Goal: Task Accomplishment & Management: Use online tool/utility

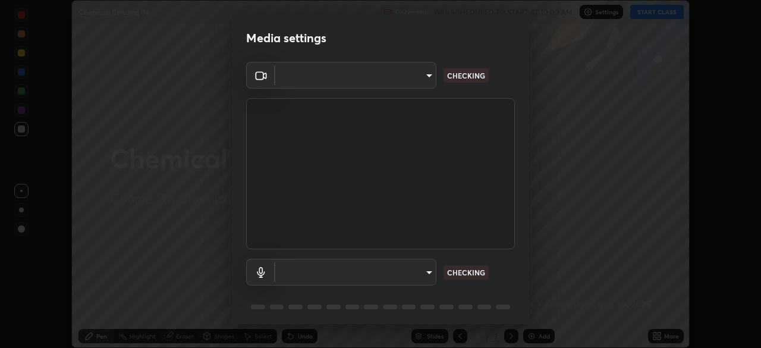
scroll to position [42, 0]
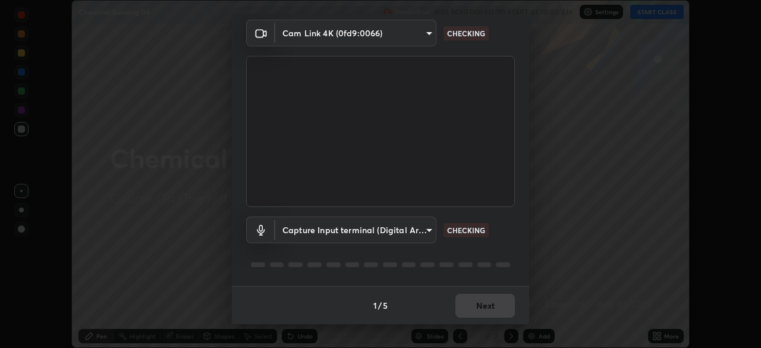
type input "ca2178d49a5cb12192a3fb46c4f9e24c845582a8c54499e9c28839f421edfd75"
click at [401, 232] on body "Erase all Chemical Bonding 04 Recording WAS SCHEDULED TO START AT 10:00 AM Sett…" at bounding box center [380, 174] width 761 height 348
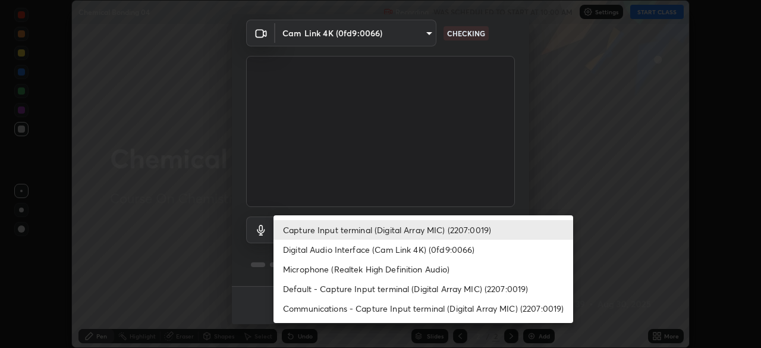
click at [371, 255] on li "Digital Audio Interface (Cam Link 4K) (0fd9:0066)" at bounding box center [424, 250] width 300 height 20
type input "a052b0c9b15f65bc38c09db3059f0b6bd004a72af09c934e1b52ea5f8f5aedfe"
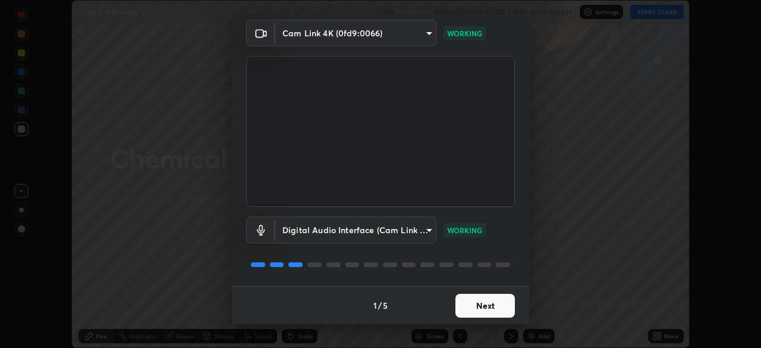
click at [475, 312] on button "Next" at bounding box center [485, 306] width 59 height 24
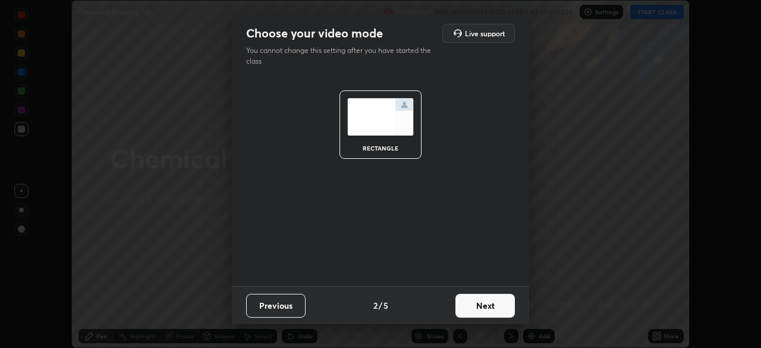
scroll to position [0, 0]
click at [485, 297] on button "Next" at bounding box center [485, 306] width 59 height 24
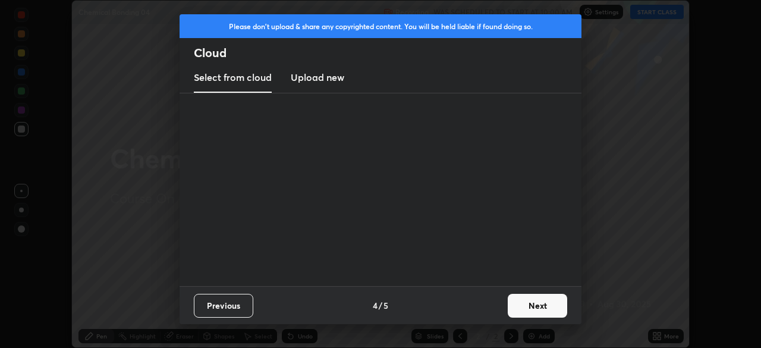
click at [509, 308] on button "Next" at bounding box center [537, 306] width 59 height 24
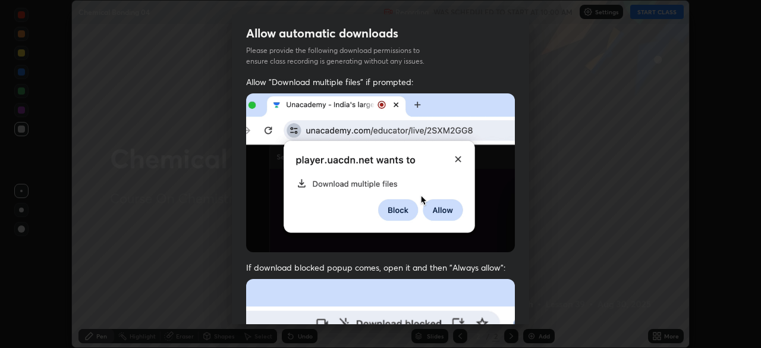
click at [512, 306] on div "Allow "Download multiple files" if prompted: If download blocked popup comes, o…" at bounding box center [380, 326] width 297 height 501
click at [516, 303] on div "Allow "Download multiple files" if prompted: If download blocked popup comes, o…" at bounding box center [380, 326] width 297 height 501
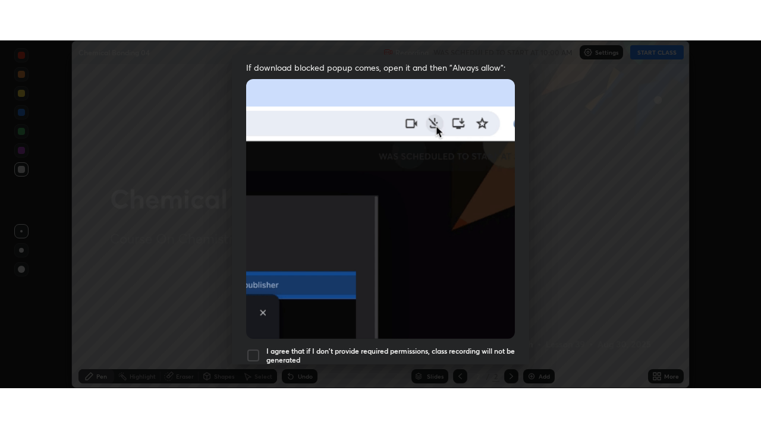
scroll to position [285, 0]
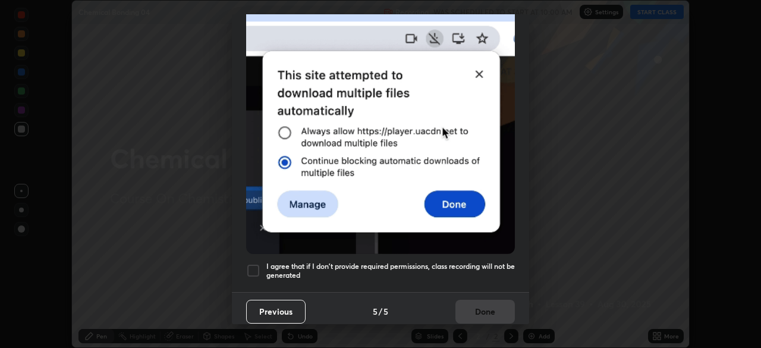
click at [252, 265] on div at bounding box center [253, 271] width 14 height 14
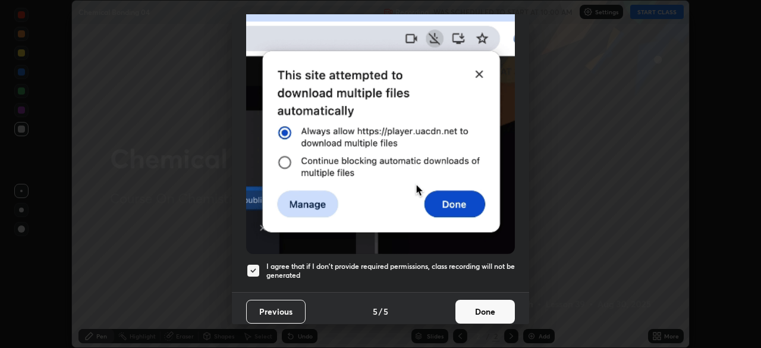
click at [487, 306] on button "Done" at bounding box center [485, 312] width 59 height 24
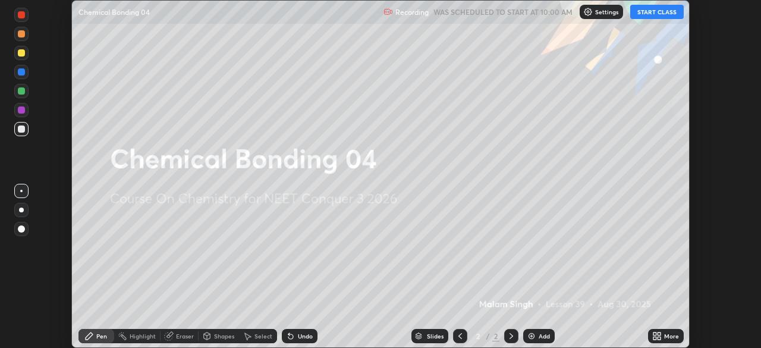
click at [667, 12] on button "START CLASS" at bounding box center [658, 12] width 54 height 14
click at [656, 340] on icon at bounding box center [658, 336] width 10 height 10
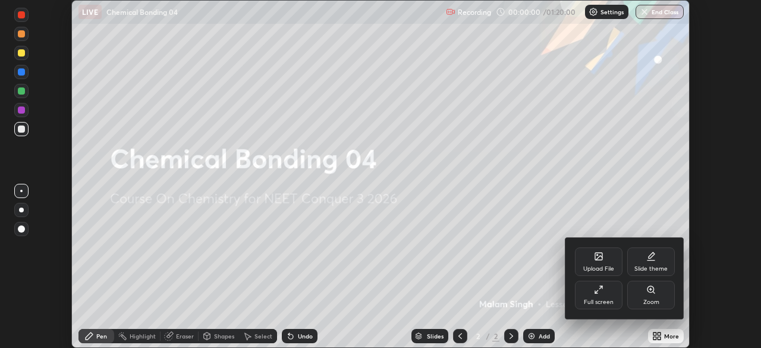
click at [607, 299] on div "Full screen" at bounding box center [599, 302] width 30 height 6
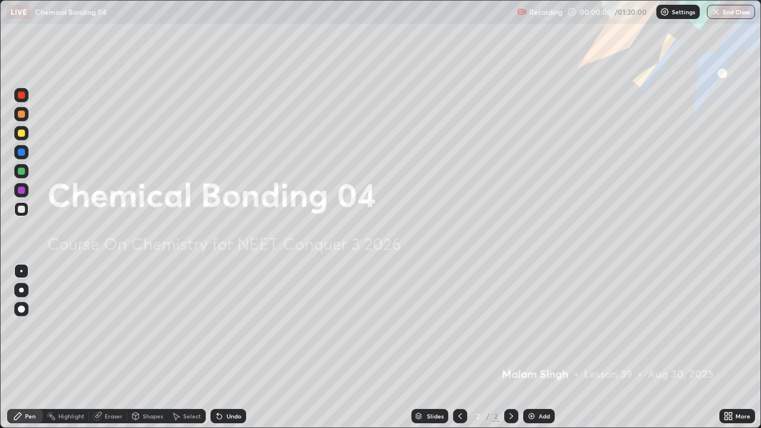
scroll to position [428, 761]
click at [26, 290] on div at bounding box center [21, 290] width 14 height 14
click at [530, 347] on img at bounding box center [532, 417] width 10 height 10
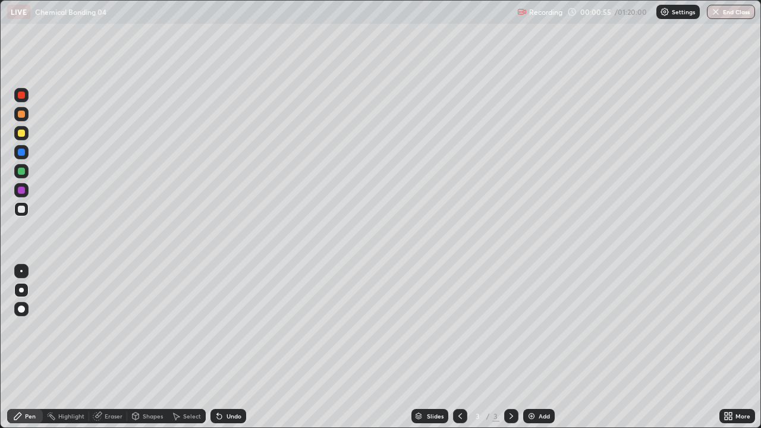
click at [21, 114] on div at bounding box center [21, 114] width 7 height 7
click at [151, 347] on div "Shapes" at bounding box center [153, 416] width 20 height 6
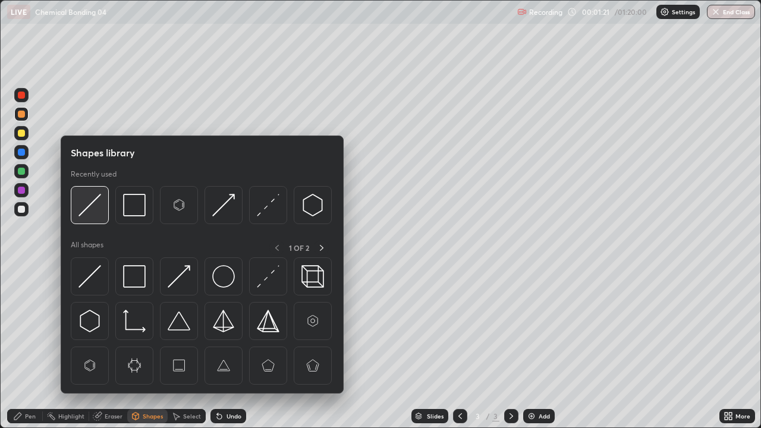
click at [103, 206] on div at bounding box center [90, 205] width 38 height 38
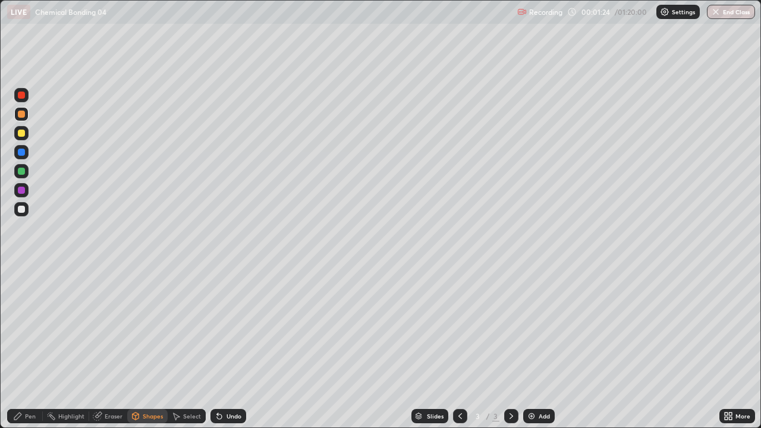
click at [33, 347] on div "Pen" at bounding box center [30, 416] width 11 height 6
click at [21, 211] on div at bounding box center [21, 209] width 7 height 7
click at [22, 136] on div at bounding box center [21, 133] width 7 height 7
click at [20, 171] on div at bounding box center [21, 171] width 7 height 7
click at [20, 117] on div at bounding box center [21, 114] width 7 height 7
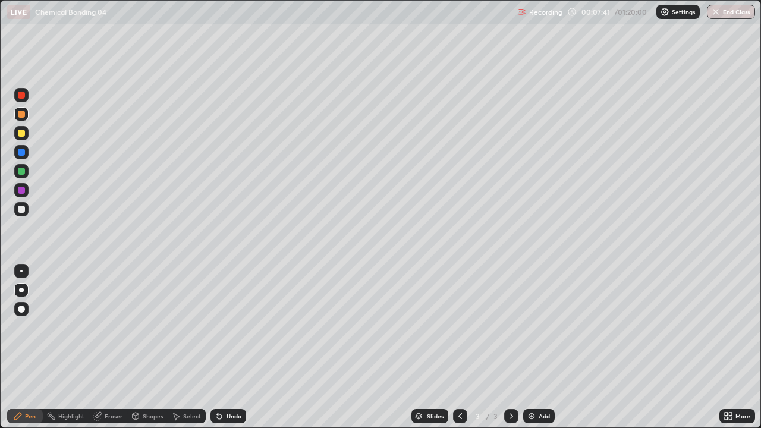
click at [539, 347] on div "Add" at bounding box center [544, 416] width 11 height 6
click at [18, 206] on div at bounding box center [21, 209] width 14 height 14
click at [19, 112] on div at bounding box center [21, 114] width 7 height 7
click at [20, 137] on div at bounding box center [21, 133] width 14 height 14
click at [118, 347] on div "Eraser" at bounding box center [108, 416] width 38 height 14
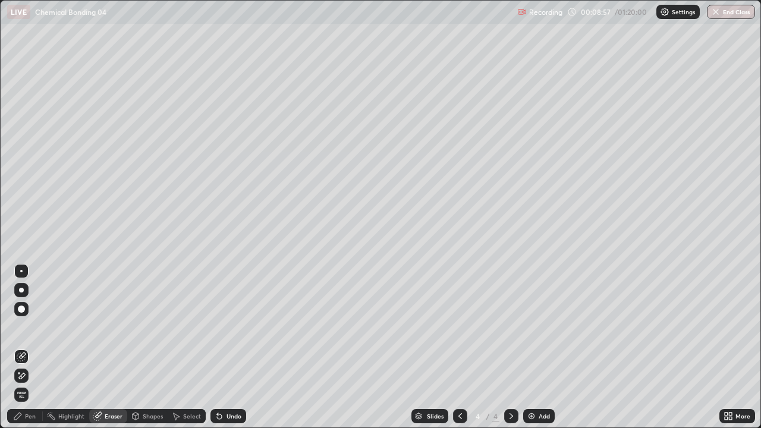
click at [37, 347] on div "Pen" at bounding box center [25, 416] width 36 height 14
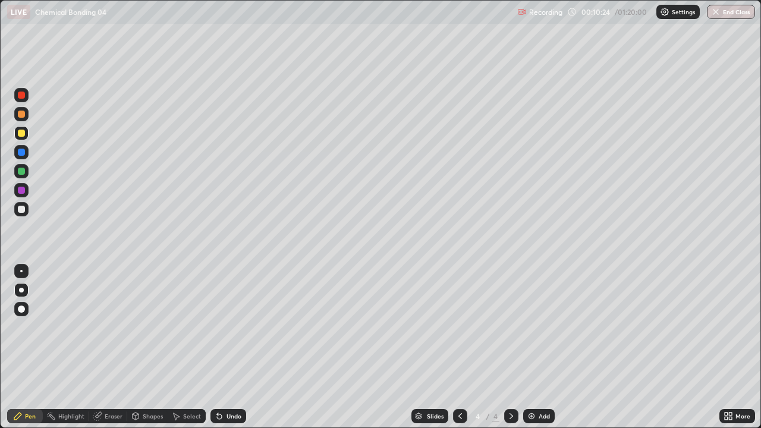
click at [28, 212] on div at bounding box center [21, 209] width 14 height 14
click at [531, 347] on img at bounding box center [532, 417] width 10 height 10
click at [19, 114] on div at bounding box center [21, 114] width 7 height 7
click at [22, 212] on div at bounding box center [21, 209] width 7 height 7
click at [18, 116] on div at bounding box center [21, 114] width 7 height 7
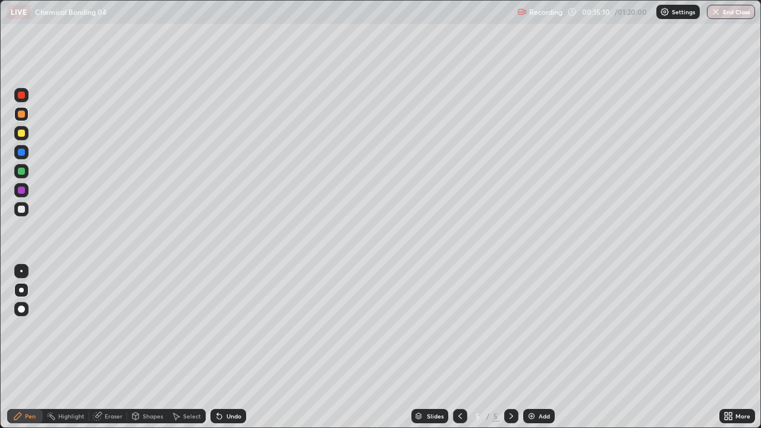
click at [19, 133] on div at bounding box center [21, 133] width 7 height 7
click at [17, 209] on div at bounding box center [21, 209] width 14 height 14
click at [23, 134] on div at bounding box center [21, 133] width 7 height 7
click at [19, 173] on div at bounding box center [21, 171] width 7 height 7
click at [144, 347] on div "Shapes" at bounding box center [153, 416] width 20 height 6
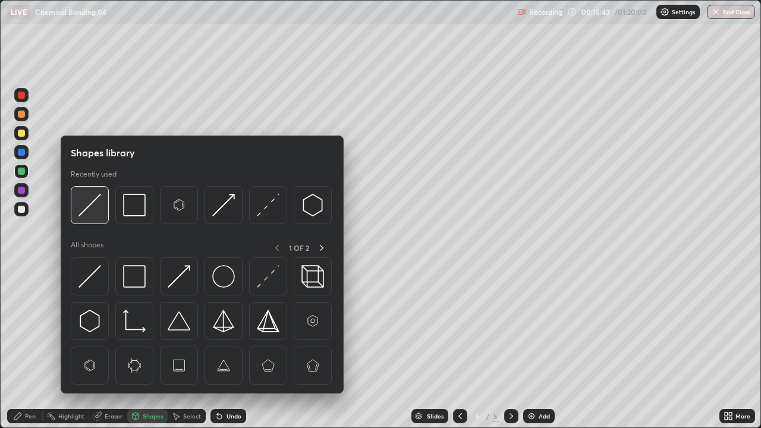
click at [90, 207] on img at bounding box center [90, 205] width 23 height 23
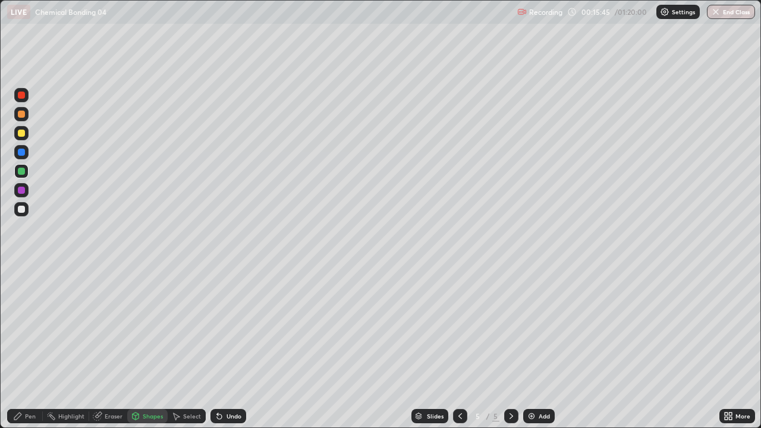
click at [33, 347] on div "Pen" at bounding box center [25, 416] width 36 height 14
click at [20, 206] on div at bounding box center [21, 209] width 7 height 7
click at [20, 117] on div at bounding box center [21, 114] width 7 height 7
click at [20, 132] on div at bounding box center [21, 133] width 7 height 7
click at [0, 347] on div "Setting up your live class" at bounding box center [380, 214] width 761 height 428
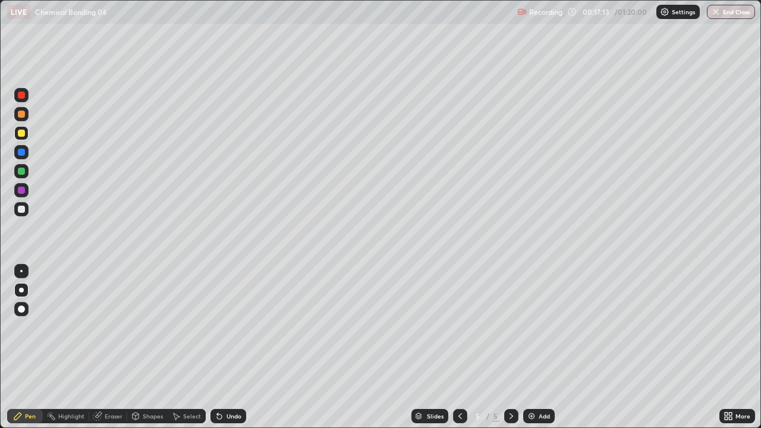
click at [17, 206] on div at bounding box center [21, 209] width 14 height 14
click at [143, 347] on div "Shapes" at bounding box center [153, 416] width 20 height 6
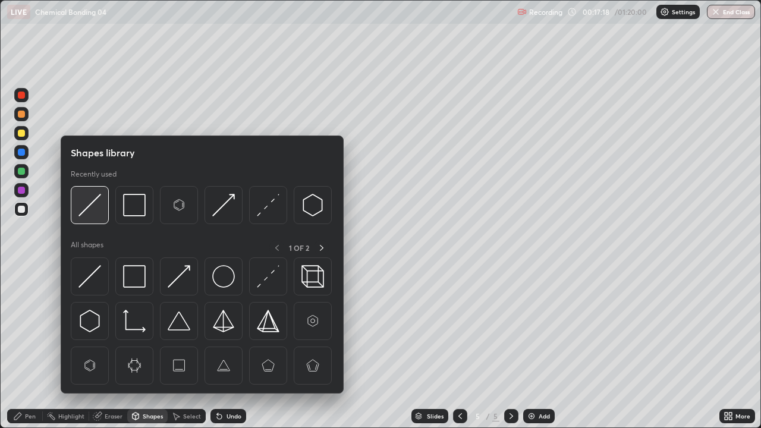
click at [83, 205] on img at bounding box center [90, 205] width 23 height 23
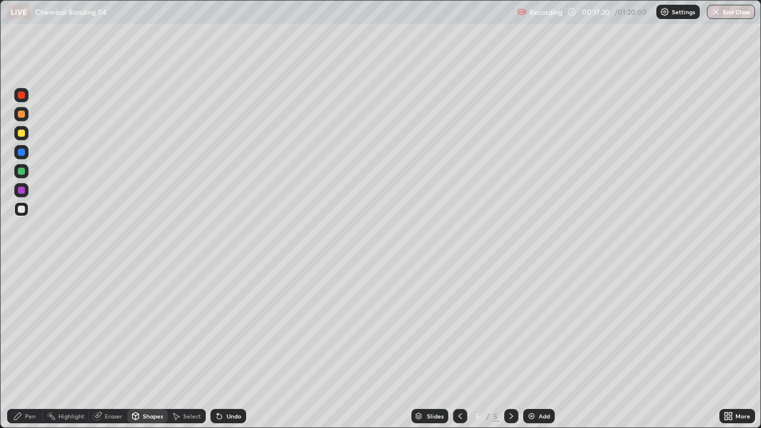
click at [29, 347] on div "Pen" at bounding box center [30, 416] width 11 height 6
click at [19, 117] on div at bounding box center [21, 114] width 14 height 14
click at [24, 169] on div at bounding box center [21, 171] width 7 height 7
click at [17, 209] on div at bounding box center [21, 209] width 14 height 14
click at [117, 347] on div "Eraser" at bounding box center [114, 416] width 18 height 6
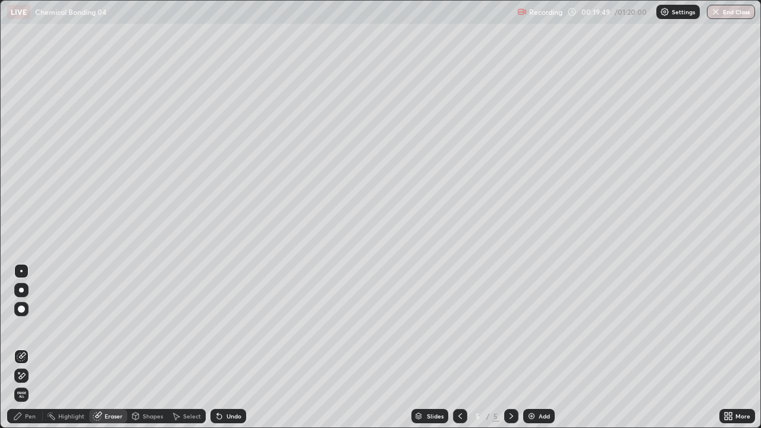
click at [33, 347] on div "Pen" at bounding box center [30, 416] width 11 height 6
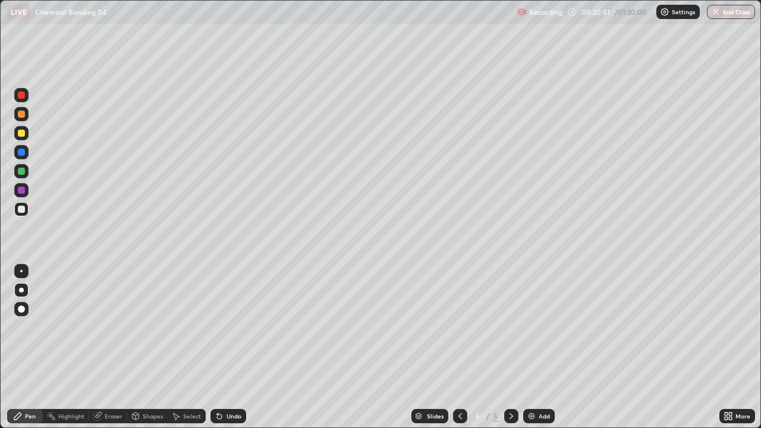
click at [19, 132] on div at bounding box center [21, 133] width 7 height 7
click at [529, 347] on img at bounding box center [532, 417] width 10 height 10
click at [20, 206] on div at bounding box center [21, 209] width 7 height 7
click at [21, 134] on div at bounding box center [21, 133] width 7 height 7
click at [139, 347] on icon at bounding box center [136, 417] width 10 height 10
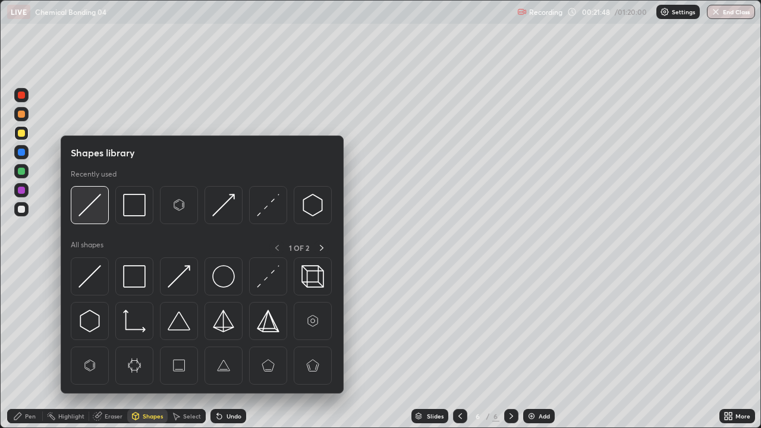
click at [94, 204] on img at bounding box center [90, 205] width 23 height 23
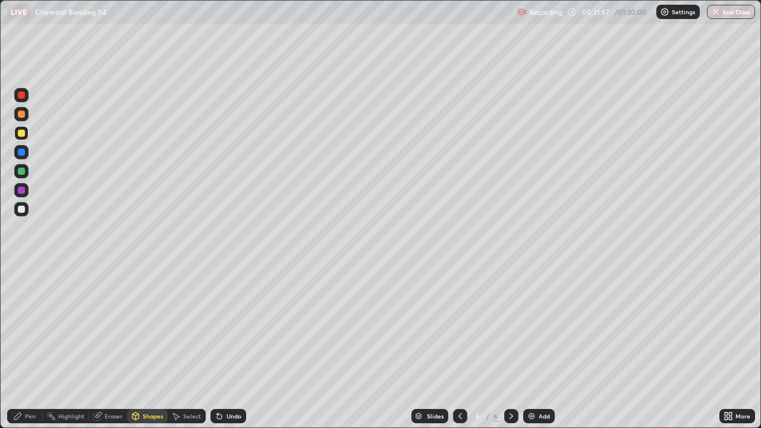
click at [29, 347] on div "Pen" at bounding box center [25, 416] width 36 height 14
click at [21, 165] on div at bounding box center [21, 171] width 14 height 14
click at [21, 115] on div at bounding box center [21, 114] width 7 height 7
click at [20, 170] on div at bounding box center [21, 171] width 7 height 7
click at [23, 211] on div at bounding box center [21, 209] width 7 height 7
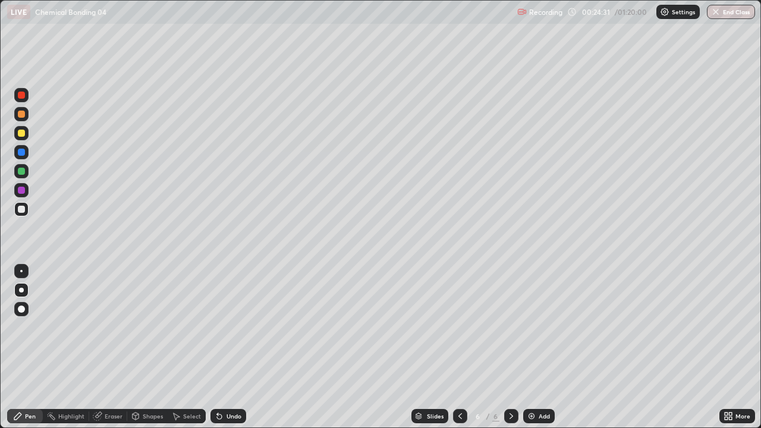
click at [18, 155] on div at bounding box center [21, 152] width 14 height 14
click at [21, 210] on div at bounding box center [21, 209] width 7 height 7
click at [531, 347] on img at bounding box center [532, 417] width 10 height 10
click at [113, 347] on div "Eraser" at bounding box center [114, 416] width 18 height 6
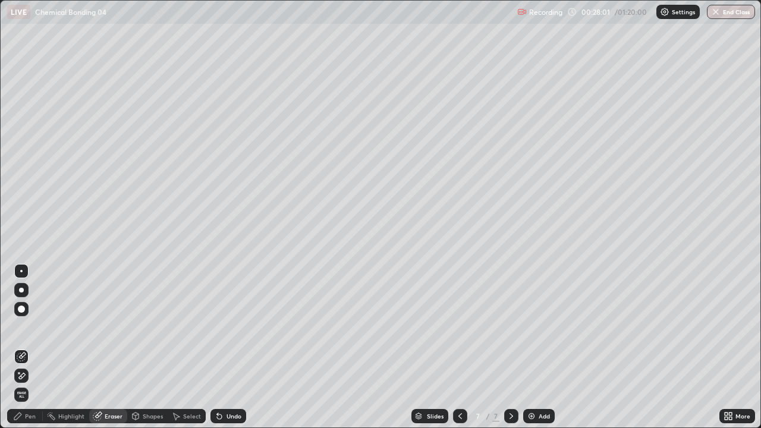
click at [25, 347] on div "Pen" at bounding box center [30, 416] width 11 height 6
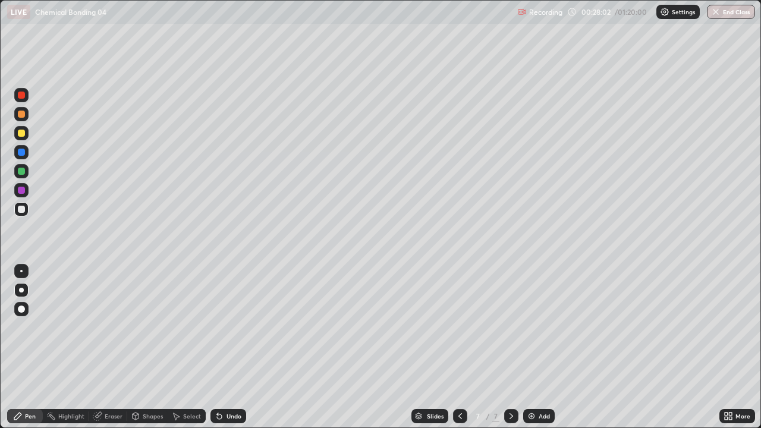
click at [21, 115] on div at bounding box center [21, 114] width 7 height 7
click at [459, 347] on icon at bounding box center [461, 417] width 10 height 10
click at [456, 347] on div at bounding box center [460, 417] width 14 height 24
click at [507, 347] on icon at bounding box center [512, 417] width 10 height 10
click at [21, 172] on div at bounding box center [21, 171] width 7 height 7
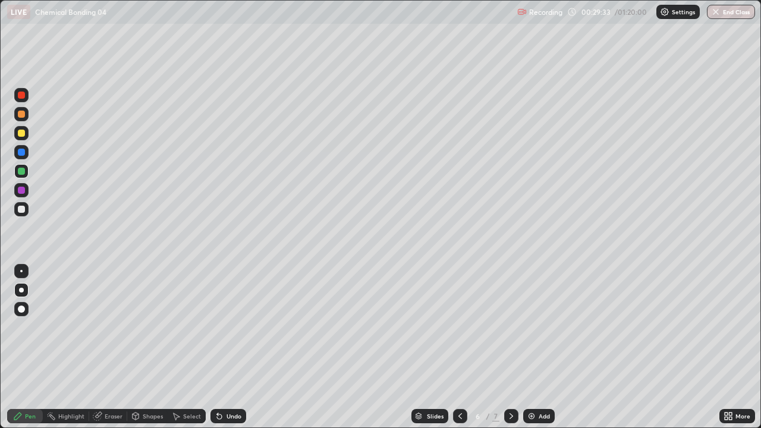
click at [510, 347] on icon at bounding box center [512, 417] width 10 height 10
click at [509, 347] on icon at bounding box center [512, 417] width 10 height 10
click at [533, 347] on img at bounding box center [532, 417] width 10 height 10
click at [19, 113] on div at bounding box center [21, 114] width 7 height 7
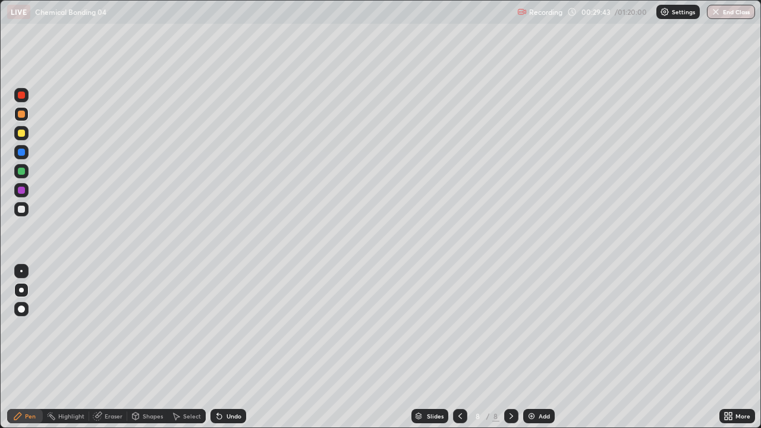
click at [18, 206] on div at bounding box center [21, 209] width 14 height 14
click at [0, 347] on div "Setting up your live class" at bounding box center [380, 214] width 761 height 428
click at [19, 134] on div at bounding box center [21, 133] width 7 height 7
click at [21, 208] on div at bounding box center [21, 209] width 7 height 7
click at [17, 132] on div at bounding box center [21, 133] width 14 height 14
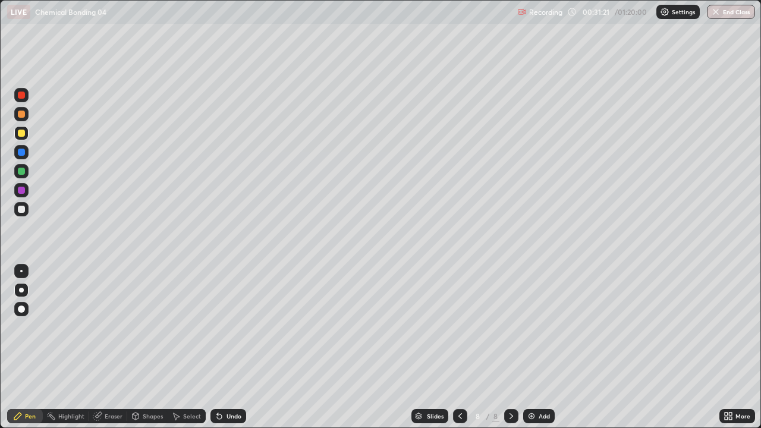
click at [20, 212] on div at bounding box center [21, 209] width 7 height 7
click at [0, 347] on div "Setting up your live class" at bounding box center [380, 214] width 761 height 428
click at [22, 171] on div at bounding box center [21, 171] width 7 height 7
click at [1, 347] on div "Pen Highlight Eraser Shapes Select Undo Slides 8 / 8 Add More" at bounding box center [380, 417] width 761 height 24
click at [0, 347] on div "Pen Highlight Eraser Shapes Select Undo Slides 8 / 8 Add More" at bounding box center [380, 417] width 761 height 24
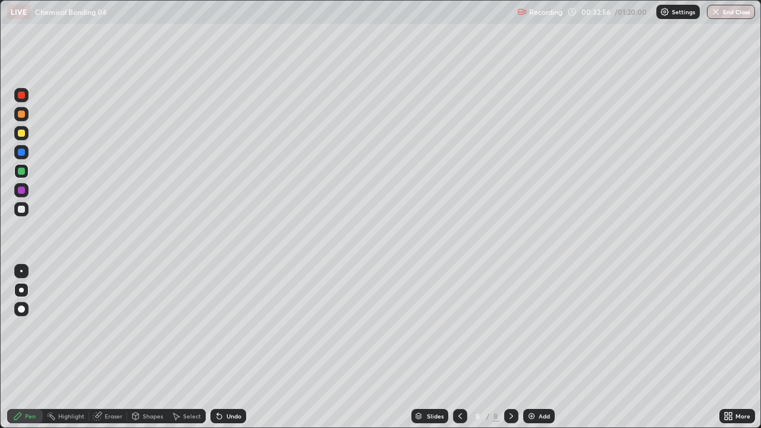
click at [8, 347] on div "Pen" at bounding box center [25, 416] width 36 height 14
click at [146, 347] on div "Shapes" at bounding box center [153, 416] width 20 height 6
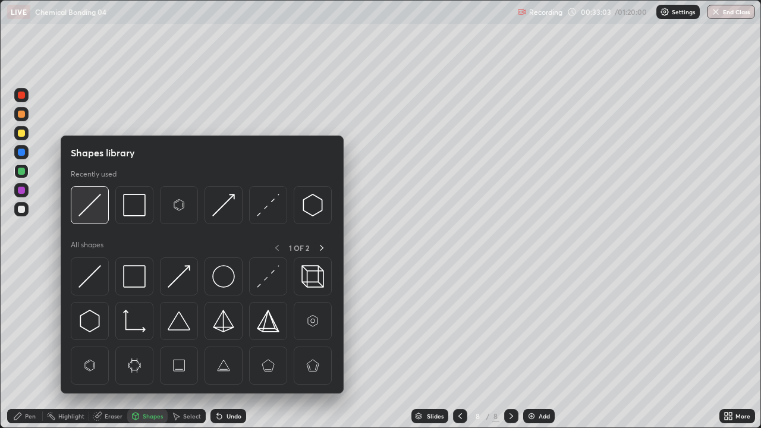
click at [77, 214] on div at bounding box center [90, 205] width 38 height 38
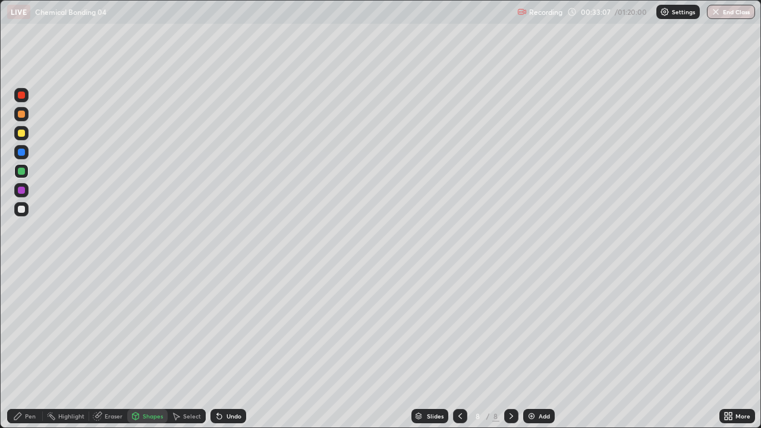
click at [24, 347] on div "Pen" at bounding box center [25, 416] width 36 height 14
click at [22, 137] on div at bounding box center [21, 133] width 14 height 14
click at [18, 171] on div at bounding box center [21, 171] width 7 height 7
click at [21, 190] on div at bounding box center [21, 190] width 7 height 7
click at [19, 171] on div at bounding box center [21, 171] width 7 height 7
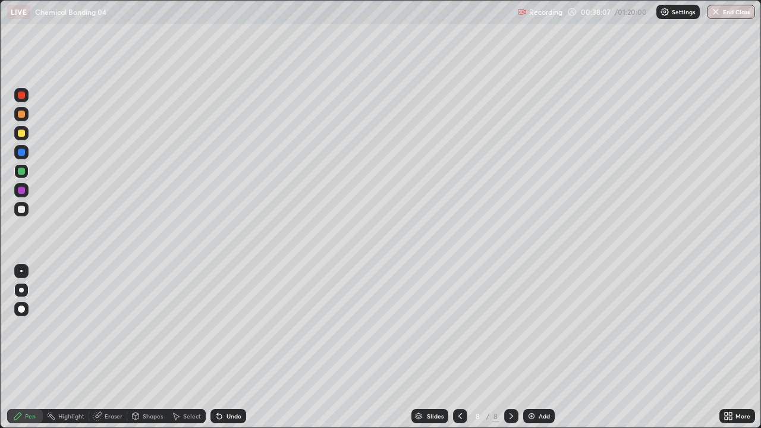
click at [20, 208] on div at bounding box center [21, 209] width 7 height 7
click at [527, 347] on img at bounding box center [532, 417] width 10 height 10
click at [21, 114] on div at bounding box center [21, 114] width 7 height 7
click at [15, 127] on div at bounding box center [21, 133] width 14 height 19
click at [22, 171] on div at bounding box center [21, 171] width 7 height 7
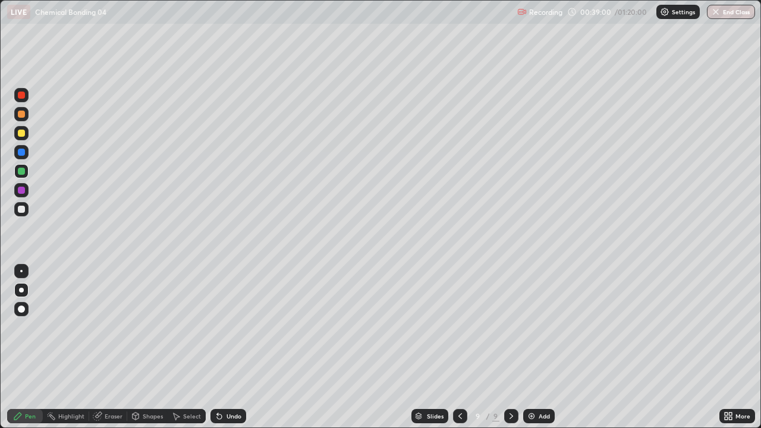
click at [20, 208] on div at bounding box center [21, 209] width 7 height 7
click at [21, 168] on div at bounding box center [21, 171] width 7 height 7
click at [18, 206] on div at bounding box center [21, 209] width 7 height 7
click at [23, 118] on div at bounding box center [21, 114] width 14 height 14
click at [21, 206] on div at bounding box center [21, 209] width 7 height 7
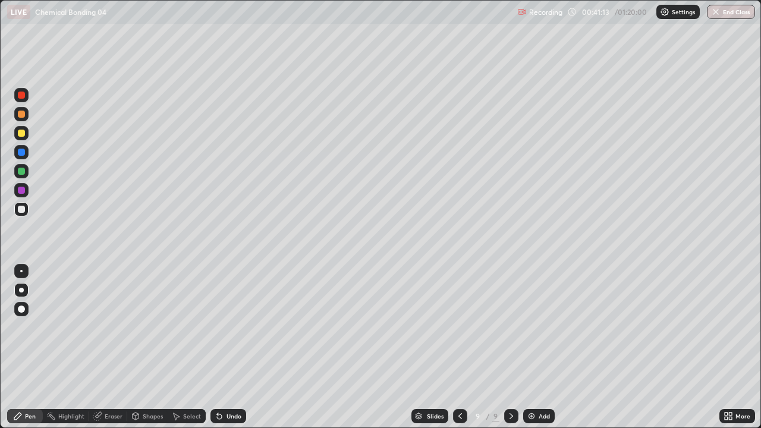
click at [18, 170] on div at bounding box center [21, 171] width 7 height 7
click at [22, 192] on div at bounding box center [21, 190] width 7 height 7
click at [117, 347] on div "Eraser" at bounding box center [114, 416] width 18 height 6
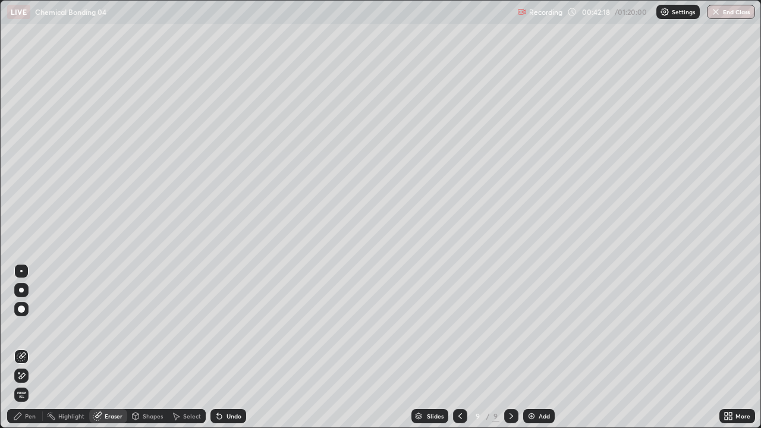
click at [33, 347] on div "Pen" at bounding box center [25, 416] width 36 height 14
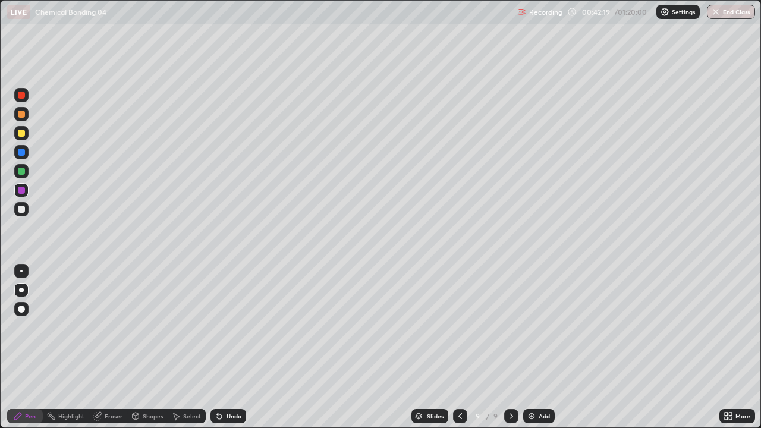
click at [21, 172] on div at bounding box center [21, 171] width 7 height 7
click at [21, 207] on div at bounding box center [21, 209] width 7 height 7
click at [20, 173] on div at bounding box center [21, 171] width 7 height 7
click at [532, 347] on img at bounding box center [532, 417] width 10 height 10
click at [21, 214] on div at bounding box center [21, 209] width 14 height 14
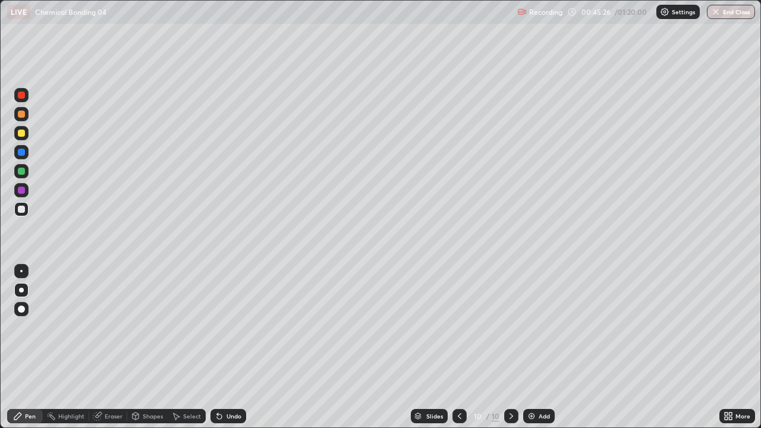
click at [184, 347] on div "Select" at bounding box center [192, 416] width 18 height 6
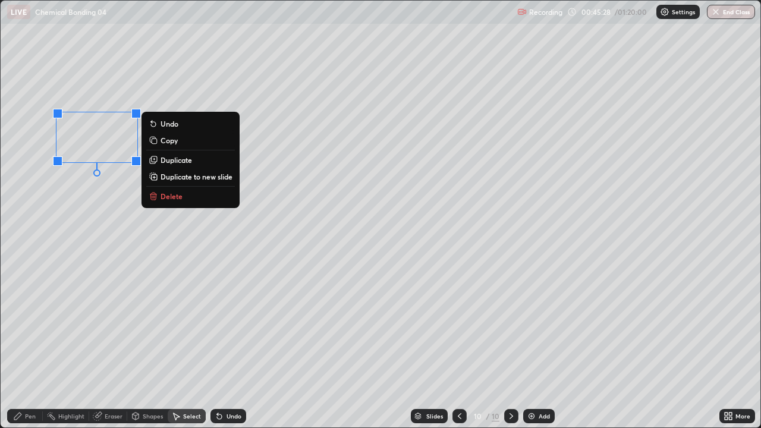
click at [166, 193] on p "Delete" at bounding box center [172, 197] width 22 height 10
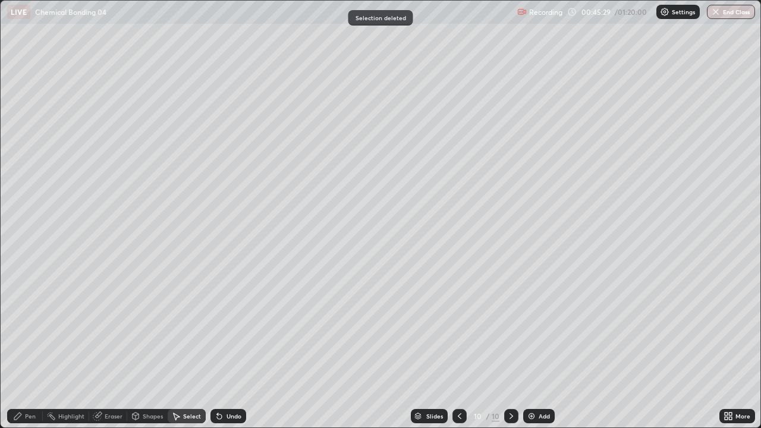
click at [30, 347] on div "Pen" at bounding box center [30, 416] width 11 height 6
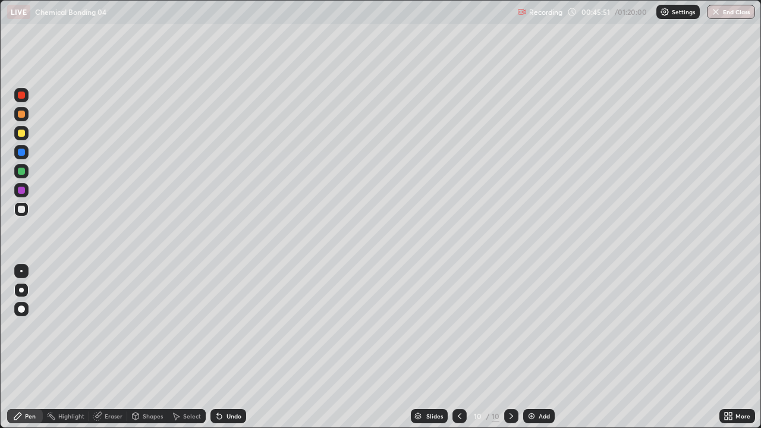
click at [21, 112] on div at bounding box center [21, 114] width 7 height 7
click at [23, 173] on div at bounding box center [21, 171] width 7 height 7
click at [21, 127] on div at bounding box center [21, 133] width 14 height 14
click at [0, 347] on div "Setting up your live class" at bounding box center [380, 214] width 761 height 428
click at [22, 168] on div at bounding box center [21, 171] width 7 height 7
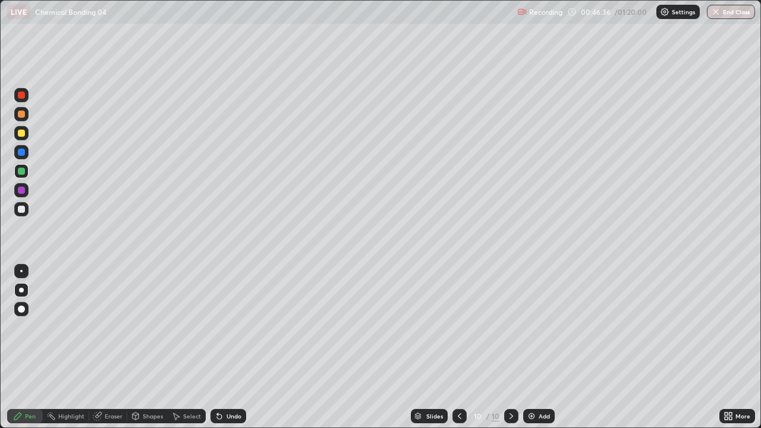
click at [26, 205] on div at bounding box center [21, 209] width 14 height 14
click at [459, 347] on icon at bounding box center [460, 417] width 10 height 10
click at [21, 132] on div at bounding box center [21, 133] width 7 height 7
click at [457, 347] on div at bounding box center [460, 416] width 14 height 14
click at [18, 174] on div at bounding box center [21, 171] width 7 height 7
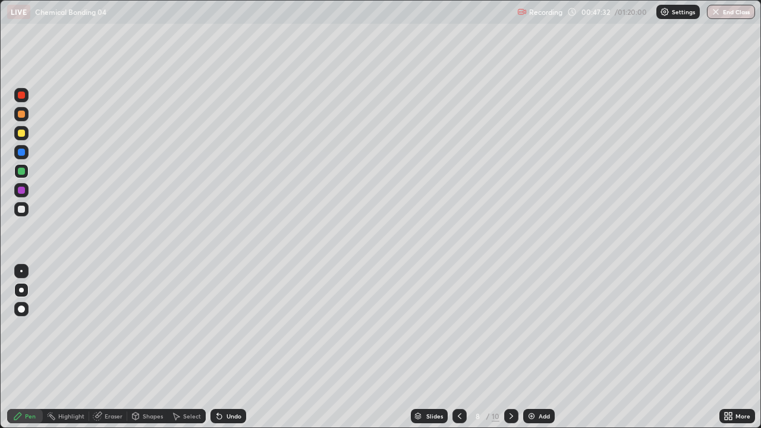
click at [18, 210] on div at bounding box center [21, 209] width 7 height 7
click at [219, 347] on icon at bounding box center [219, 417] width 5 height 5
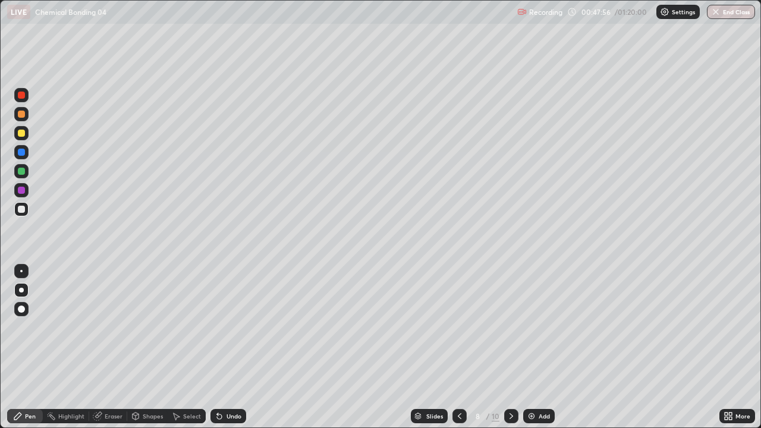
click at [221, 347] on icon at bounding box center [220, 417] width 10 height 10
click at [510, 347] on icon at bounding box center [512, 417] width 10 height 10
click at [20, 168] on div at bounding box center [21, 171] width 7 height 7
click at [20, 192] on div at bounding box center [21, 190] width 7 height 7
click at [21, 209] on div at bounding box center [21, 209] width 7 height 7
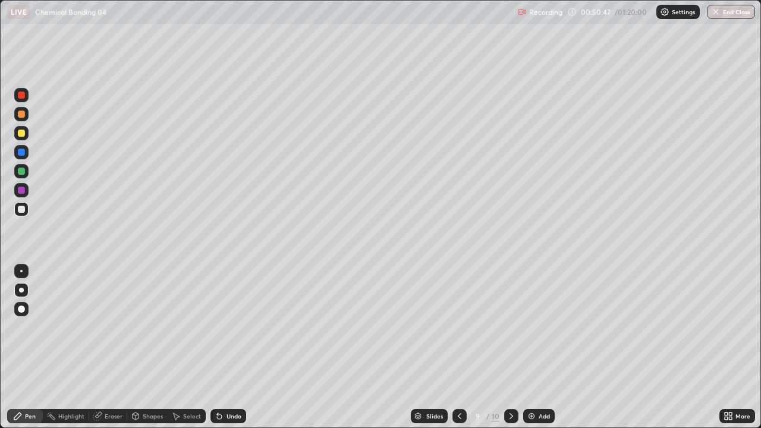
click at [21, 172] on div at bounding box center [21, 171] width 7 height 7
click at [19, 208] on div at bounding box center [21, 209] width 7 height 7
click at [113, 347] on div "Eraser" at bounding box center [108, 416] width 38 height 14
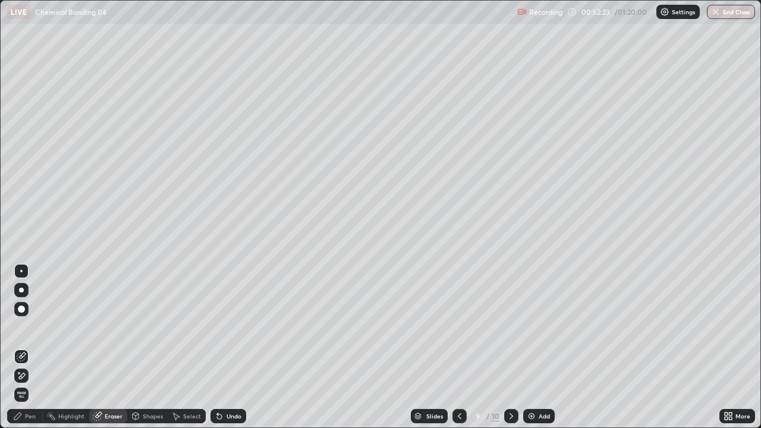
click at [509, 347] on icon at bounding box center [512, 417] width 10 height 10
click at [37, 347] on div "Pen" at bounding box center [25, 416] width 36 height 14
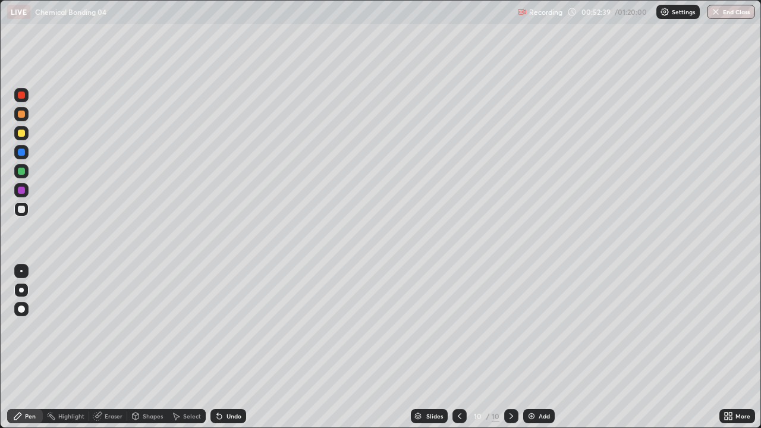
click at [26, 172] on div at bounding box center [21, 171] width 14 height 14
click at [24, 211] on div at bounding box center [21, 209] width 7 height 7
click at [15, 134] on div at bounding box center [21, 133] width 14 height 14
click at [0, 347] on div "Setting up your live class" at bounding box center [380, 214] width 761 height 428
click at [146, 347] on div "Shapes" at bounding box center [153, 416] width 20 height 6
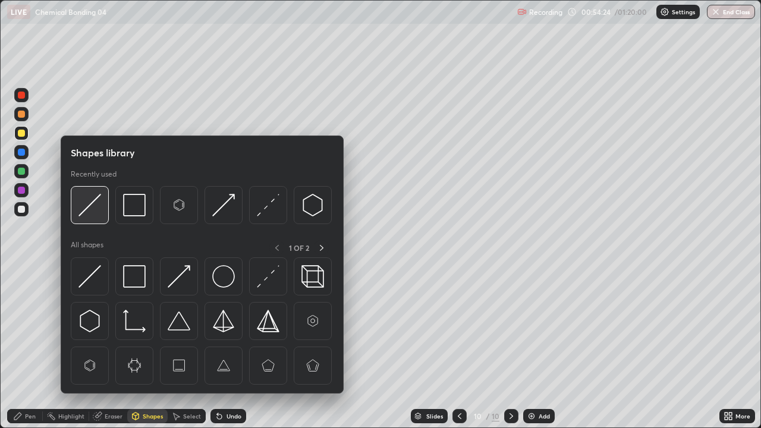
click at [88, 203] on img at bounding box center [90, 205] width 23 height 23
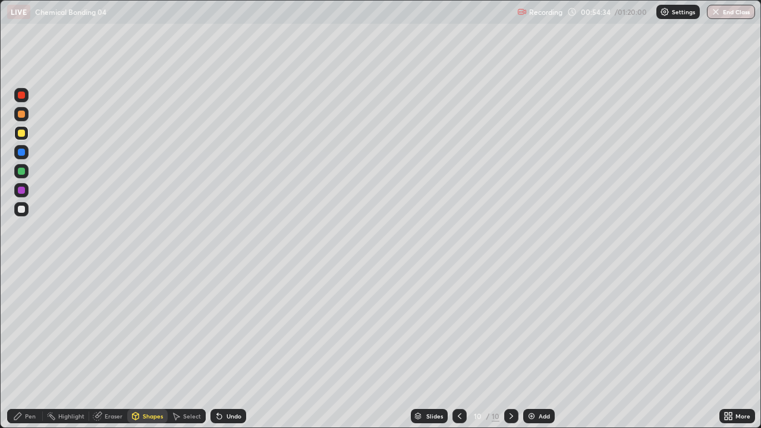
click at [28, 347] on div "Pen" at bounding box center [30, 416] width 11 height 6
click at [17, 209] on div at bounding box center [21, 209] width 14 height 14
click at [21, 171] on div at bounding box center [21, 171] width 7 height 7
click at [9, 347] on div "Pen" at bounding box center [25, 417] width 36 height 24
click at [8, 347] on div "Pen" at bounding box center [25, 416] width 36 height 14
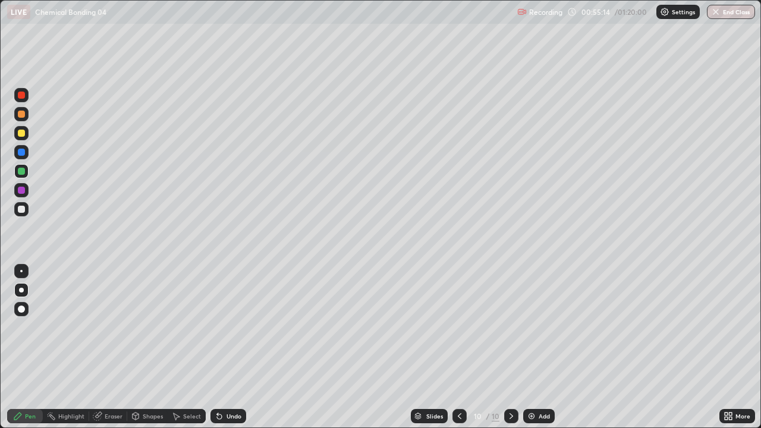
click at [18, 209] on div at bounding box center [21, 209] width 7 height 7
click at [19, 174] on div at bounding box center [21, 171] width 7 height 7
click at [223, 347] on div "Undo" at bounding box center [229, 416] width 36 height 14
click at [228, 347] on div "Undo" at bounding box center [229, 416] width 36 height 14
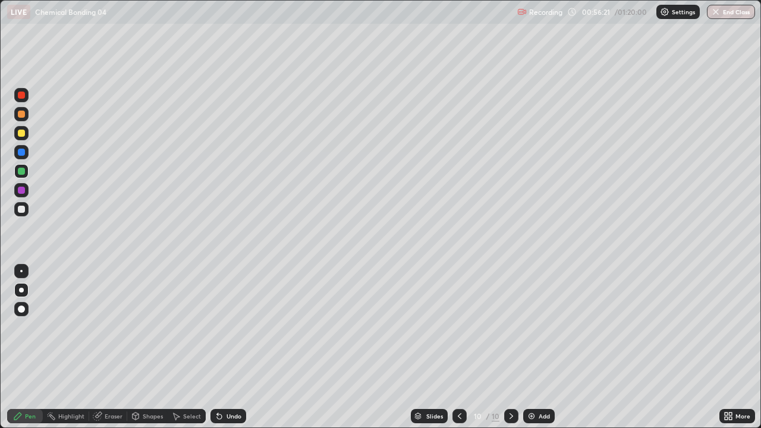
click at [148, 347] on div "Shapes" at bounding box center [153, 416] width 20 height 6
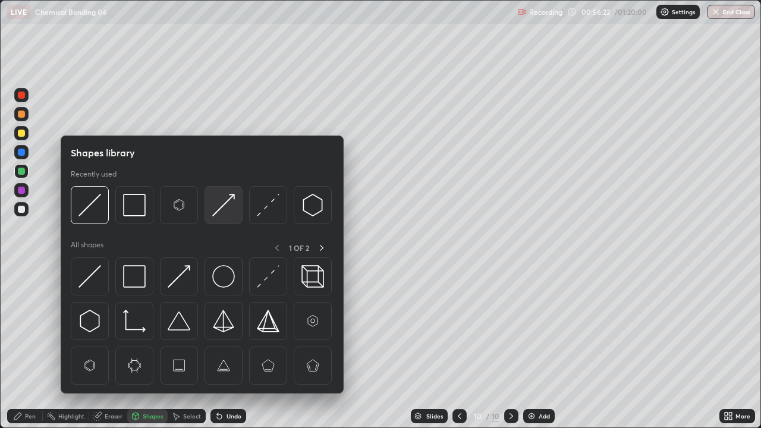
click at [230, 203] on img at bounding box center [223, 205] width 23 height 23
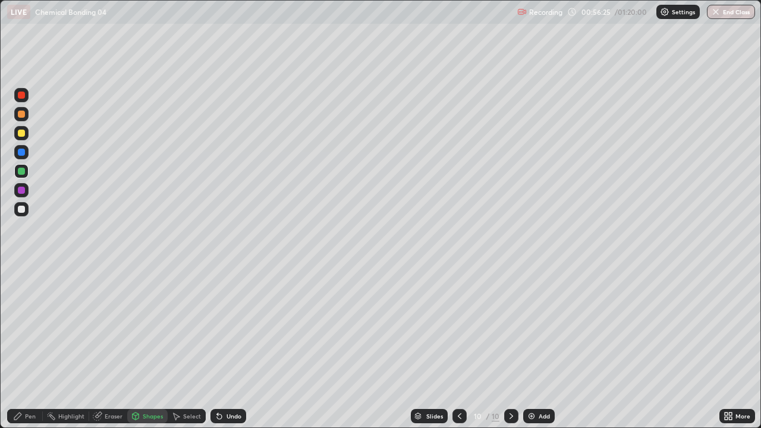
click at [32, 347] on div "Pen" at bounding box center [30, 416] width 11 height 6
click at [21, 210] on div at bounding box center [21, 209] width 7 height 7
click at [146, 347] on div "Shapes" at bounding box center [153, 416] width 20 height 6
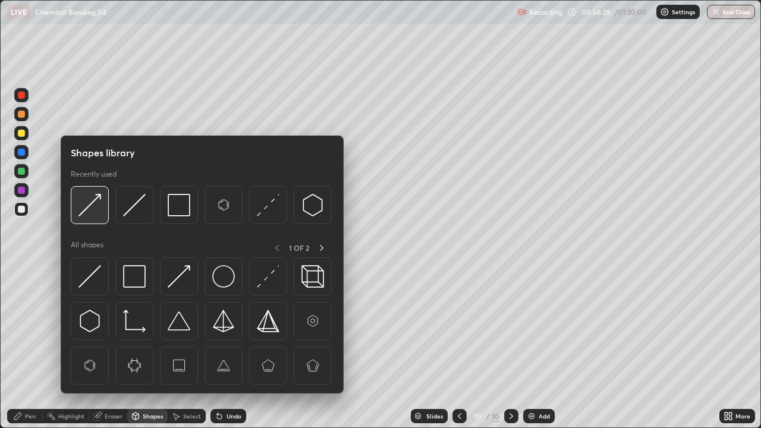
click at [96, 200] on img at bounding box center [90, 205] width 23 height 23
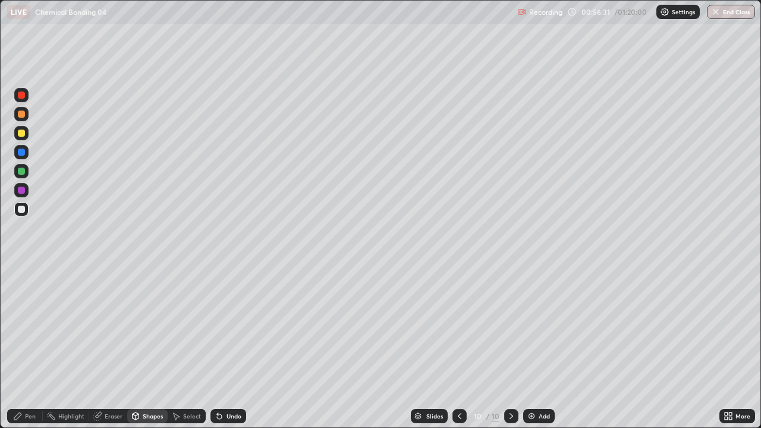
click at [32, 347] on div "Pen" at bounding box center [25, 416] width 36 height 14
click at [0, 347] on div "Setting up your live class" at bounding box center [380, 214] width 761 height 428
click at [456, 347] on icon at bounding box center [460, 417] width 10 height 10
click at [509, 347] on div at bounding box center [511, 417] width 14 height 24
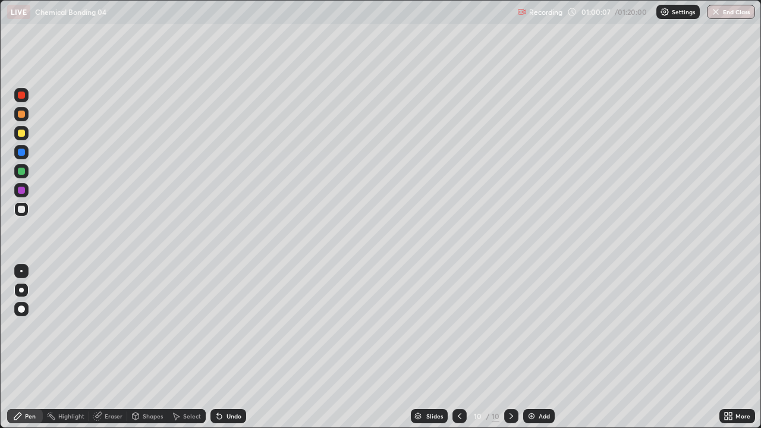
click at [23, 131] on div at bounding box center [21, 133] width 7 height 7
click at [23, 212] on div at bounding box center [21, 209] width 7 height 7
click at [532, 347] on img at bounding box center [532, 417] width 10 height 10
click at [20, 114] on div at bounding box center [21, 114] width 7 height 7
click at [149, 347] on div "Shapes" at bounding box center [153, 416] width 20 height 6
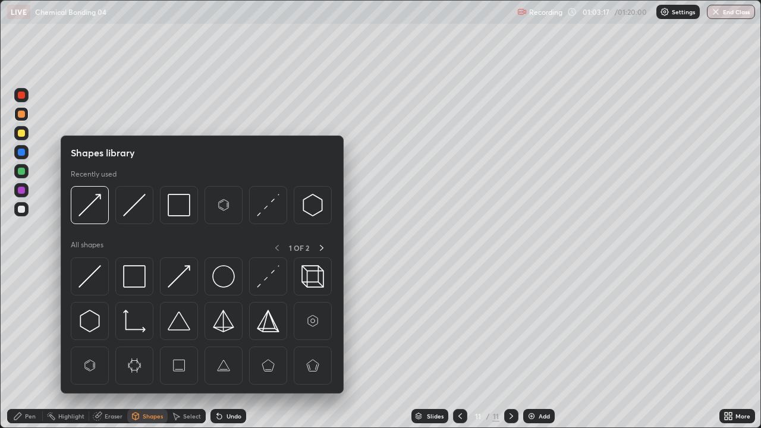
click at [110, 347] on div "Eraser" at bounding box center [114, 416] width 18 height 6
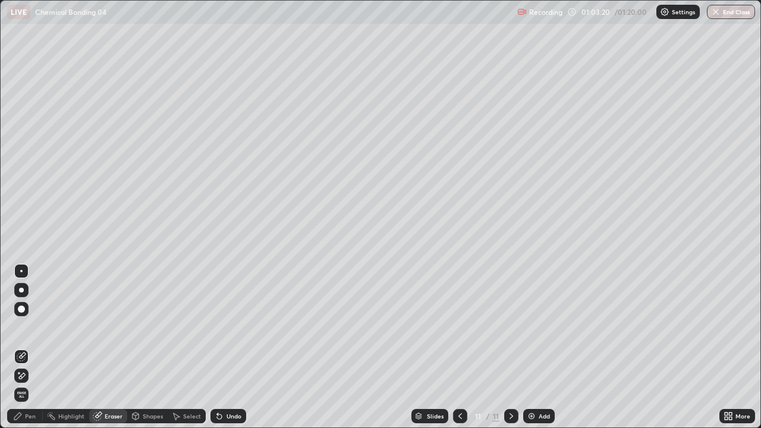
click at [33, 347] on div "Pen" at bounding box center [30, 416] width 11 height 6
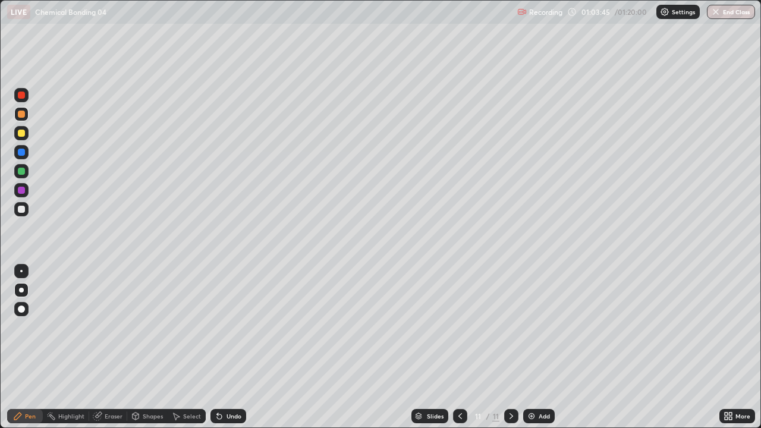
click at [26, 209] on div at bounding box center [21, 209] width 14 height 14
click at [21, 117] on div at bounding box center [21, 114] width 7 height 7
click at [22, 209] on div at bounding box center [21, 209] width 7 height 7
click at [24, 136] on div at bounding box center [21, 133] width 7 height 7
click at [230, 347] on div "Undo" at bounding box center [234, 416] width 15 height 6
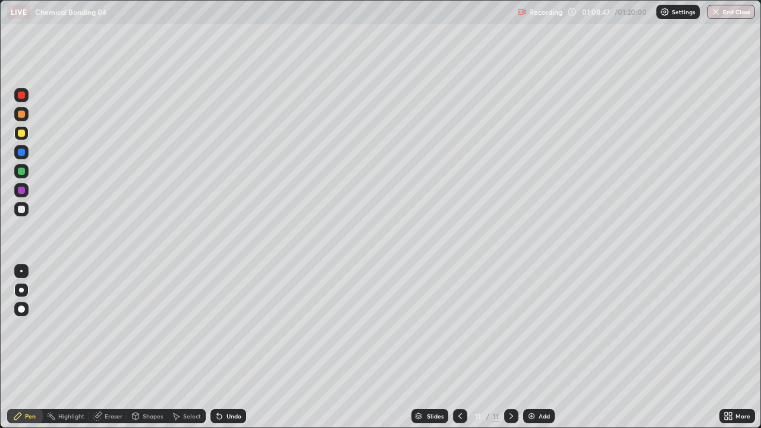
click at [228, 347] on div "Undo" at bounding box center [234, 416] width 15 height 6
click at [230, 347] on div "Undo" at bounding box center [234, 416] width 15 height 6
click at [233, 347] on div "Undo" at bounding box center [234, 416] width 15 height 6
click at [529, 347] on img at bounding box center [532, 417] width 10 height 10
click at [20, 113] on div at bounding box center [21, 114] width 7 height 7
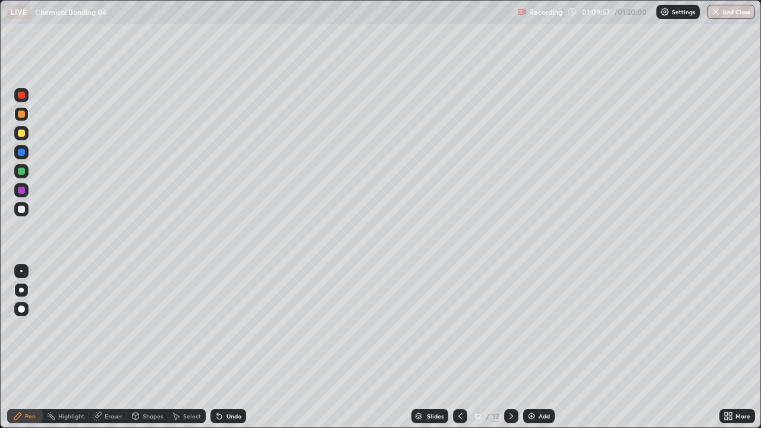
click at [19, 212] on div at bounding box center [21, 209] width 7 height 7
click at [26, 135] on div at bounding box center [21, 133] width 14 height 14
click at [14, 173] on div at bounding box center [21, 171] width 14 height 14
click at [22, 208] on div at bounding box center [21, 209] width 7 height 7
click at [20, 111] on div at bounding box center [21, 114] width 7 height 7
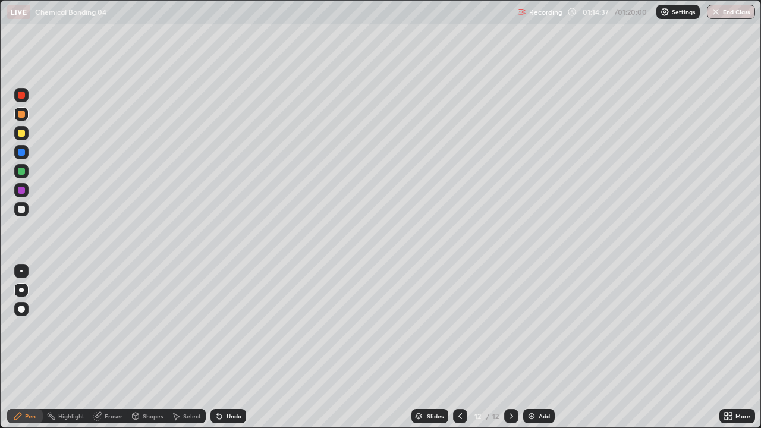
click at [24, 208] on div at bounding box center [21, 209] width 7 height 7
click at [21, 134] on div at bounding box center [21, 133] width 7 height 7
click at [20, 216] on div at bounding box center [21, 209] width 14 height 14
click at [725, 8] on button "End Class" at bounding box center [732, 12] width 47 height 14
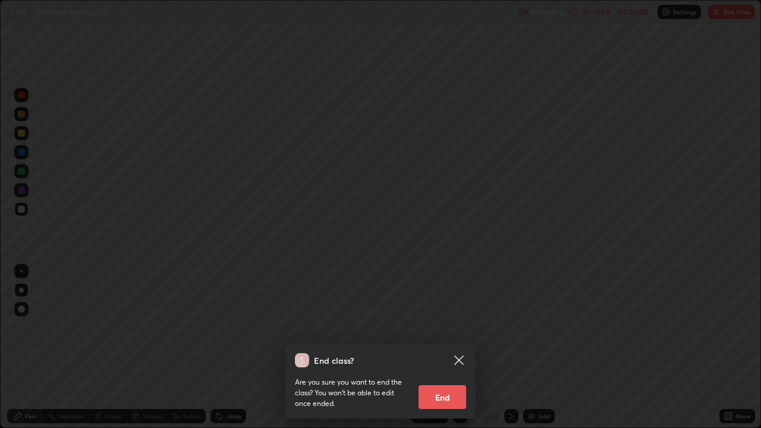
click at [447, 347] on button "End" at bounding box center [443, 397] width 48 height 24
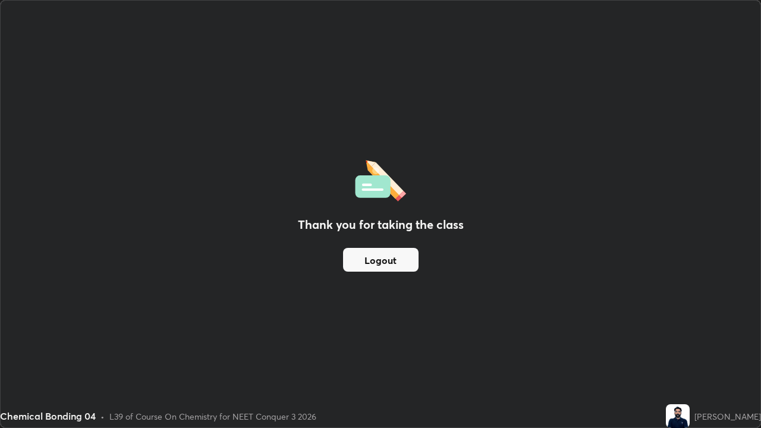
click at [384, 270] on button "Logout" at bounding box center [381, 260] width 76 height 24
click at [389, 263] on button "Logout" at bounding box center [381, 260] width 76 height 24
